Goal: Book appointment/travel/reservation

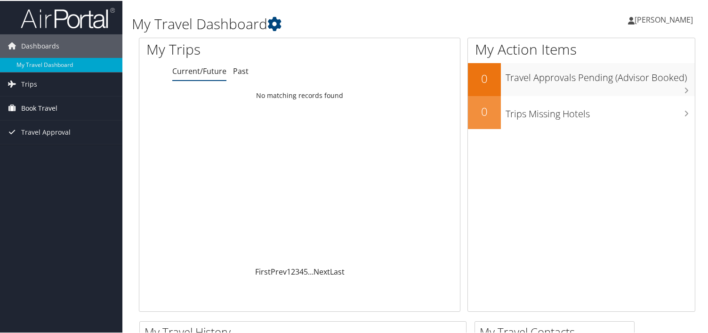
click at [53, 102] on span "Book Travel" at bounding box center [39, 108] width 36 height 24
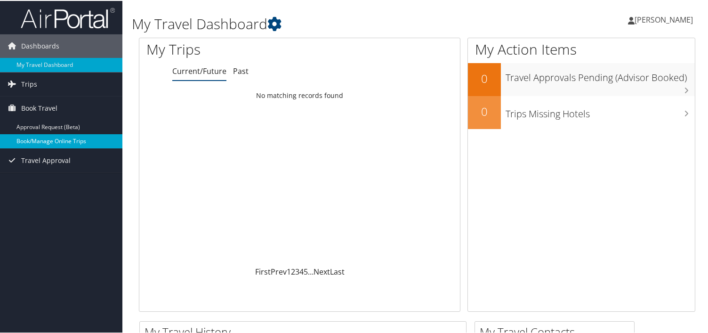
click at [47, 137] on link "Book/Manage Online Trips" at bounding box center [61, 140] width 122 height 14
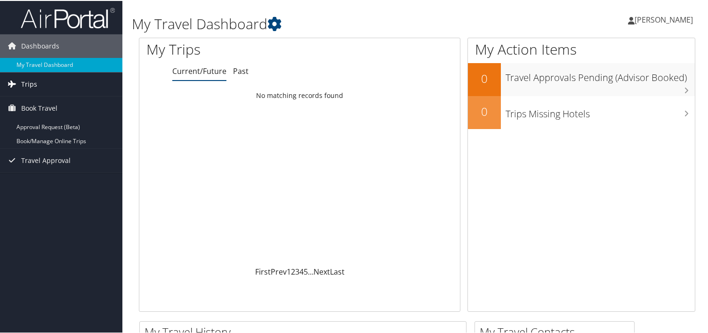
click at [29, 80] on span "Trips" at bounding box center [29, 84] width 16 height 24
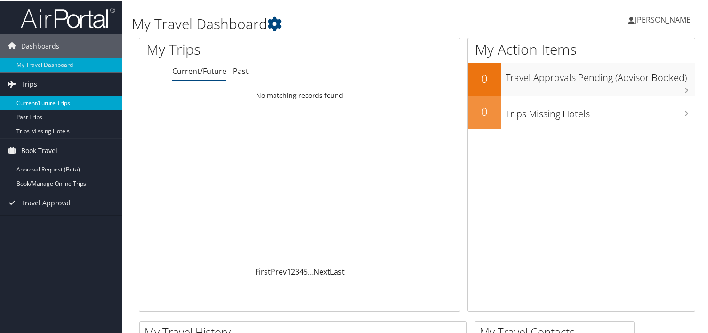
click at [48, 99] on link "Current/Future Trips" at bounding box center [61, 102] width 122 height 14
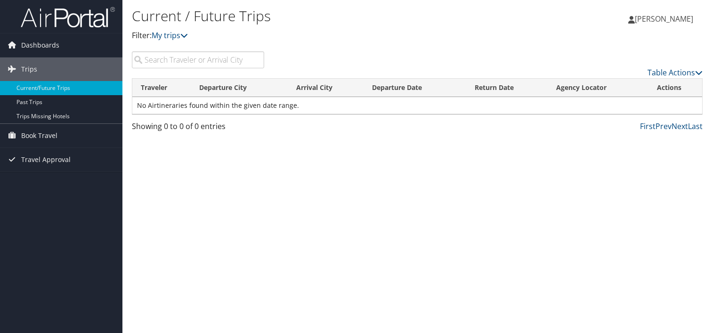
click at [197, 171] on div "Current / Future Trips Filter: My trips Jose Cadiz-Carrasquillo Jose Cadiz-Carr…" at bounding box center [416, 166] width 589 height 333
click at [441, 148] on div "Current / Future Trips Filter: My trips Jose Cadiz-Carrasquillo Jose Cadiz-Carr…" at bounding box center [416, 166] width 589 height 333
